Goal: Check status

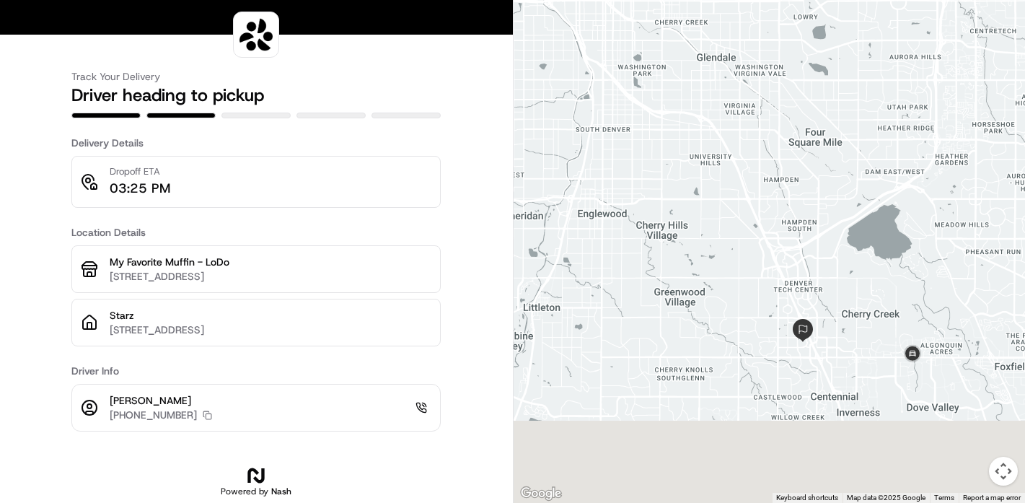
drag, startPoint x: 890, startPoint y: 455, endPoint x: 851, endPoint y: 281, distance: 178.2
click at [851, 281] on div at bounding box center [770, 251] width 512 height 503
